Goal: Information Seeking & Learning: Learn about a topic

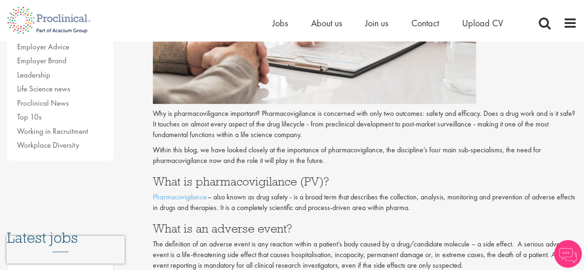
scroll to position [322, 0]
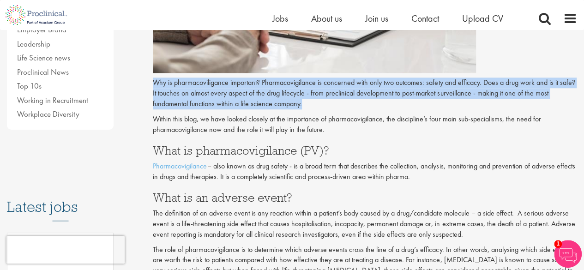
drag, startPoint x: 155, startPoint y: 83, endPoint x: 305, endPoint y: 105, distance: 152.1
click at [305, 105] on p "Why is pharmacoviligance important? Pharmacovigilance is concerned with only tw…" at bounding box center [365, 94] width 424 height 32
copy p "Why is pharmacoviligance important? Pharmacovigilance is concerned with only tw…"
drag, startPoint x: 407, startPoint y: 176, endPoint x: 153, endPoint y: 168, distance: 254.1
click at [153, 168] on p "Pharmacovigilance – also known as drug safety - is a broad term that describes …" at bounding box center [365, 171] width 424 height 21
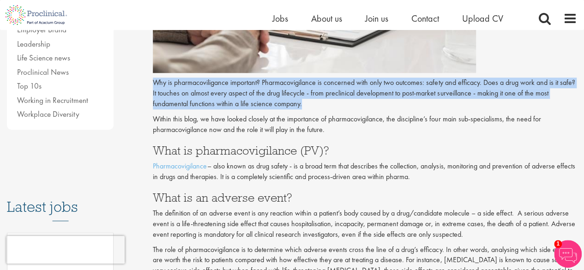
copy p "Pharmacovigilance – also known as drug safety - is a broad term that describes …"
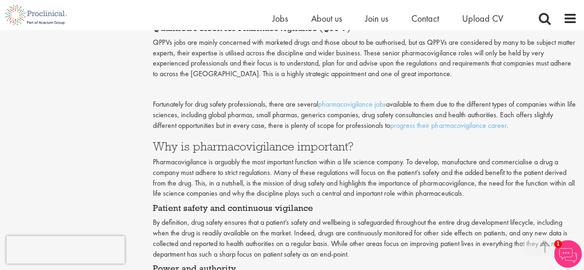
scroll to position [876, 0]
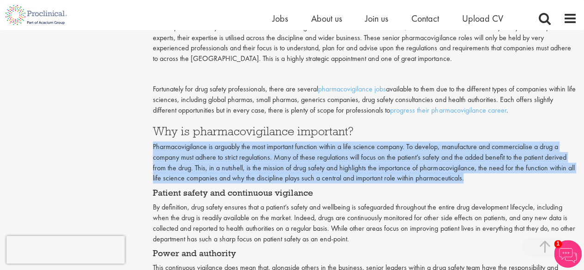
drag, startPoint x: 154, startPoint y: 145, endPoint x: 463, endPoint y: 178, distance: 310.6
click at [463, 178] on p "Pharmacovigilance is arguably the most important function within a life science…" at bounding box center [365, 163] width 424 height 42
copy p "Pharmacovigilance is arguably the most important function within a life science…"
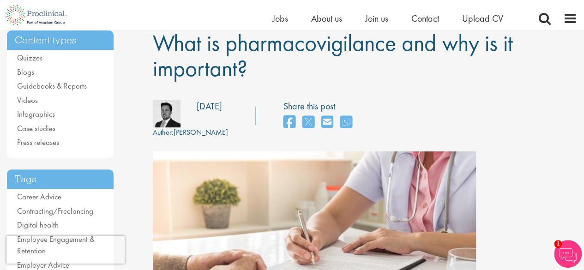
scroll to position [139, 0]
